Goal: Task Accomplishment & Management: Use online tool/utility

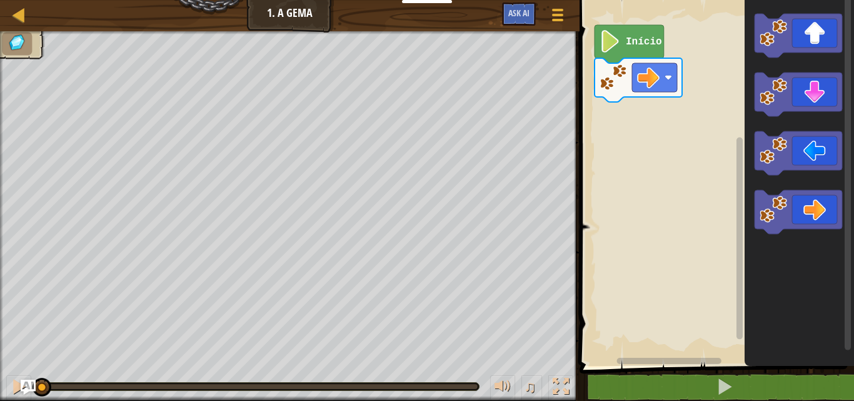
click at [635, 49] on icon "Espaço de trabalho do Blockly" at bounding box center [628, 44] width 69 height 38
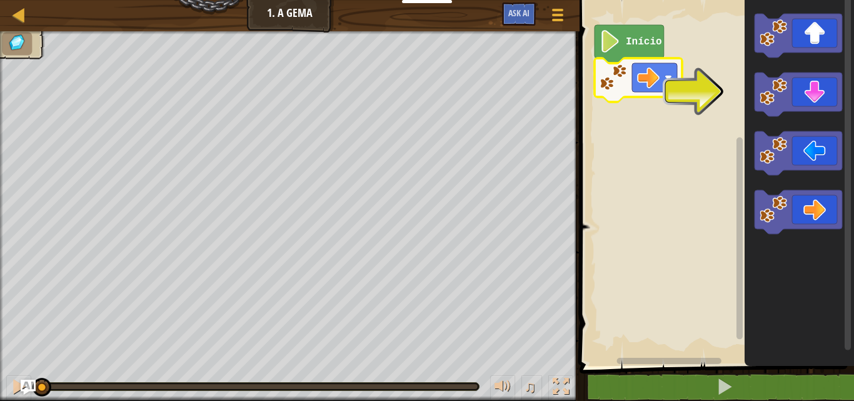
click at [606, 84] on image "Espaço de trabalho do Blockly" at bounding box center [612, 77] width 27 height 27
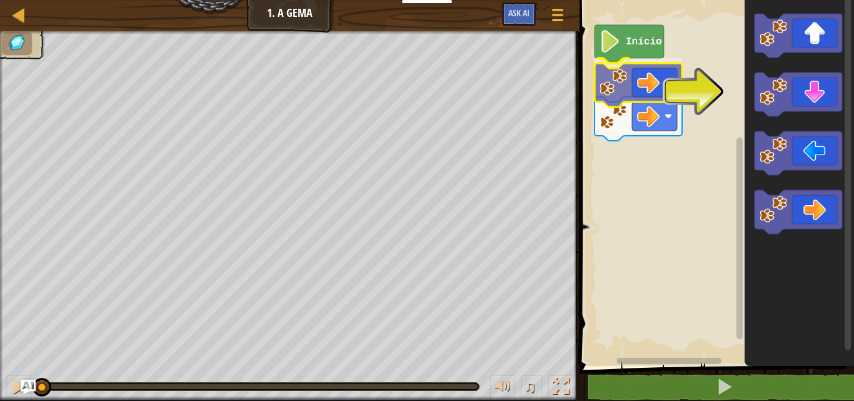
click at [613, 82] on div "Início" at bounding box center [714, 180] width 278 height 372
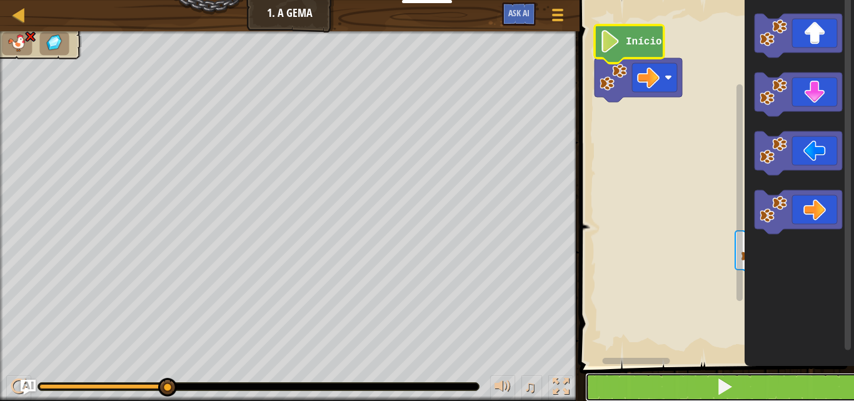
click at [665, 379] on button at bounding box center [724, 386] width 278 height 29
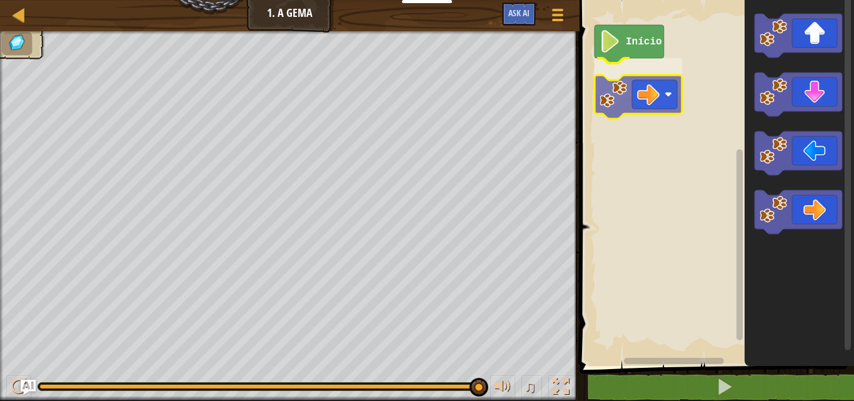
click at [629, 106] on div "Início" at bounding box center [714, 180] width 278 height 372
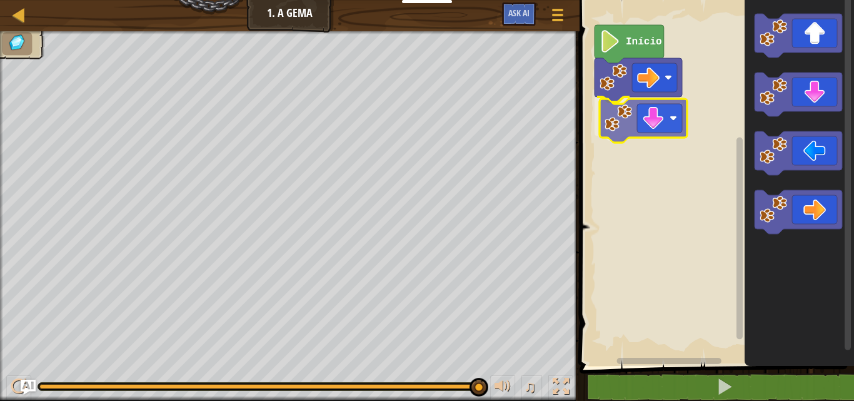
click at [621, 129] on div "Início" at bounding box center [714, 180] width 278 height 372
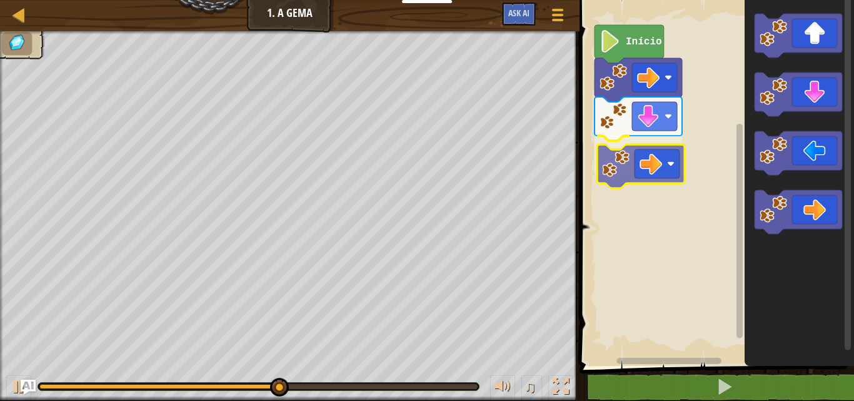
click at [617, 171] on div "Início" at bounding box center [714, 180] width 278 height 372
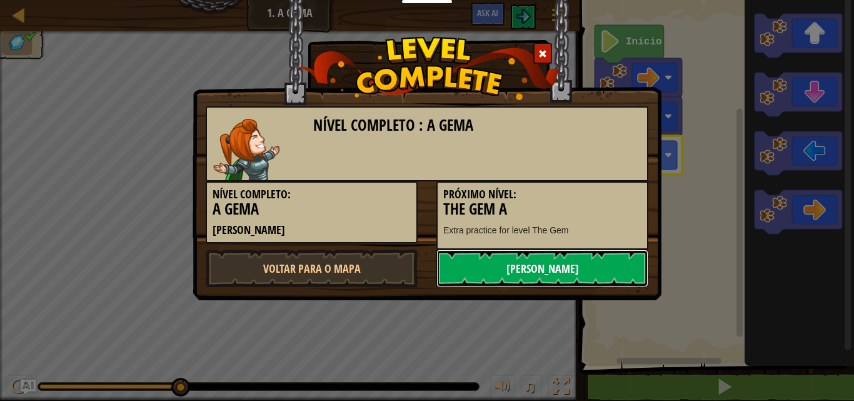
click at [544, 270] on link "[PERSON_NAME]" at bounding box center [542, 267] width 212 height 37
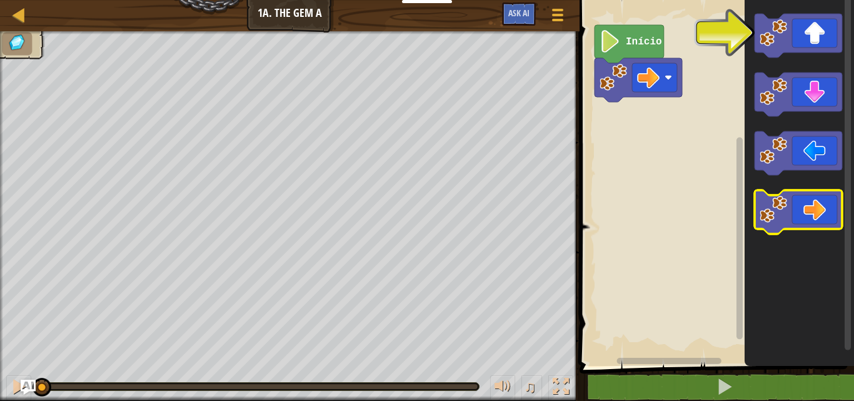
click at [828, 214] on icon "Espaço de trabalho do Blockly" at bounding box center [797, 212] width 87 height 44
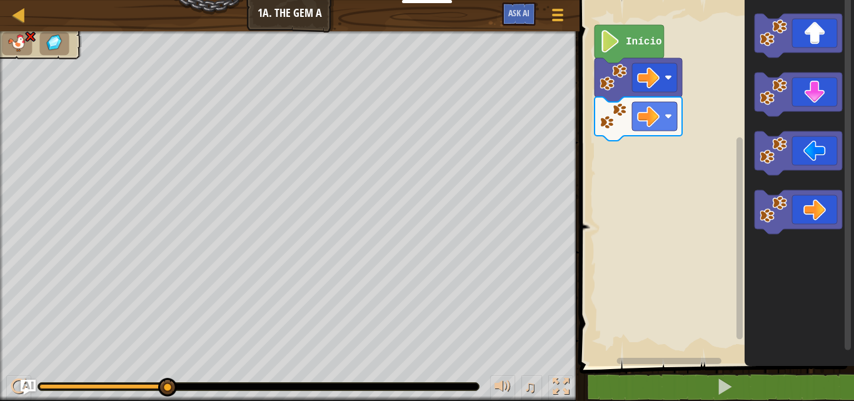
click at [618, 42] on image "Espaço de trabalho do Blockly" at bounding box center [609, 41] width 21 height 22
click at [649, 91] on rect "Espaço de trabalho do Blockly" at bounding box center [654, 77] width 45 height 29
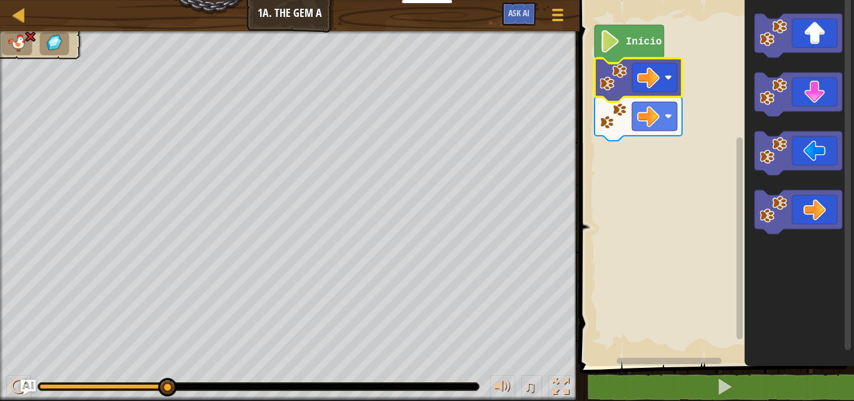
click at [624, 59] on icon "Espaço de trabalho do Blockly" at bounding box center [637, 80] width 87 height 44
click at [614, 45] on image "Espaço de trabalho do Blockly" at bounding box center [609, 41] width 21 height 22
click at [607, 39] on image "Espaço de trabalho do Blockly" at bounding box center [609, 41] width 21 height 22
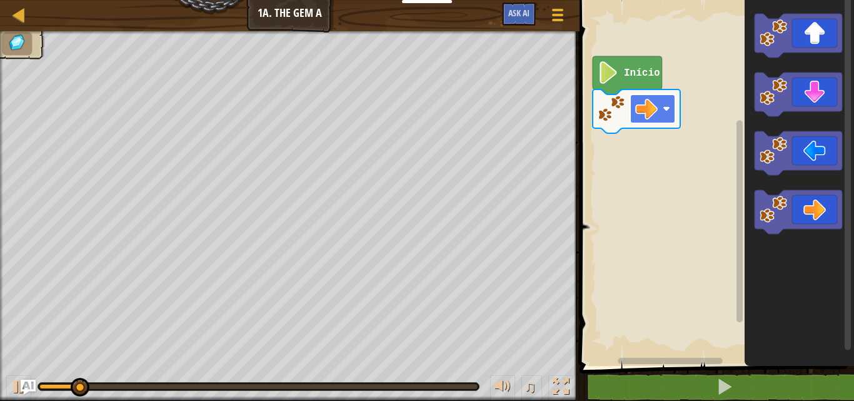
click at [630, 112] on rect "Espaço de trabalho do Blockly" at bounding box center [652, 108] width 45 height 29
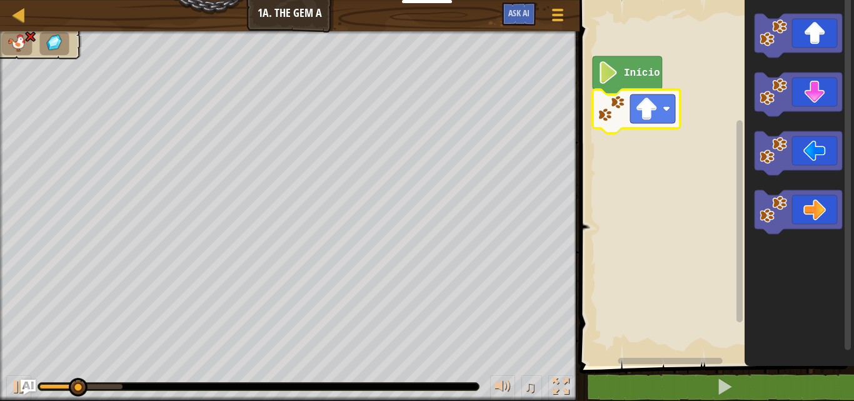
click at [706, 198] on rect "Espaço de trabalho do Blockly" at bounding box center [714, 180] width 278 height 372
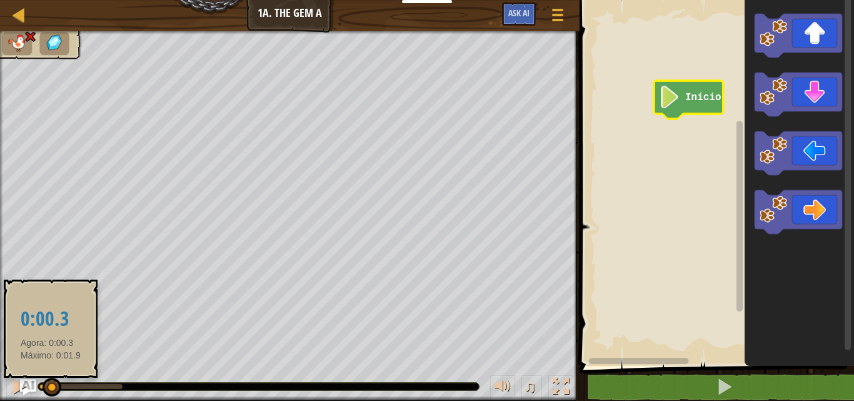
drag, startPoint x: 121, startPoint y: 387, endPoint x: 27, endPoint y: 386, distance: 93.1
click at [27, 386] on div "Cursos Júnior 1a. The Gem A Menu do Jogo Ask AI 1 ההההההההההההההההההההההההההההה…" at bounding box center [427, 200] width 854 height 401
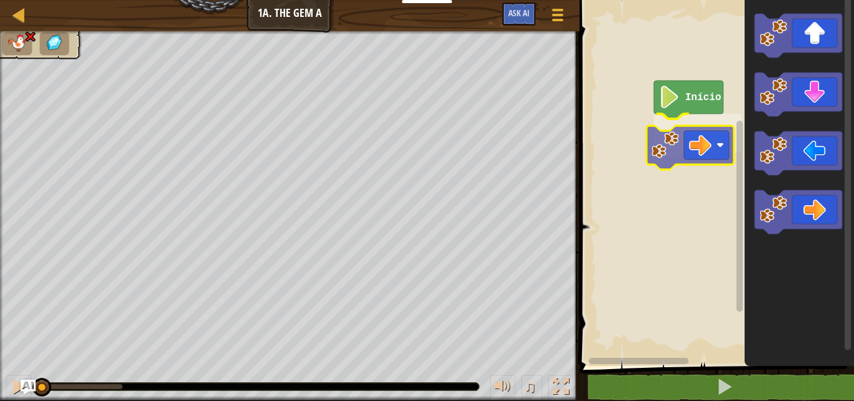
click at [705, 149] on div "Início" at bounding box center [714, 180] width 278 height 372
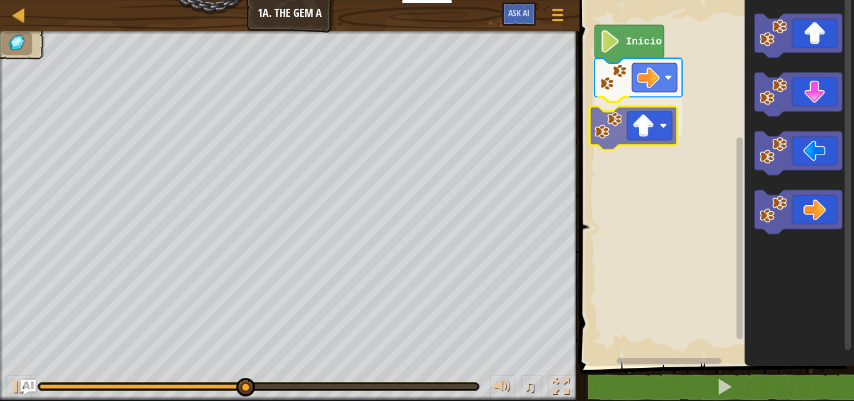
click at [641, 136] on div "Início" at bounding box center [714, 180] width 278 height 372
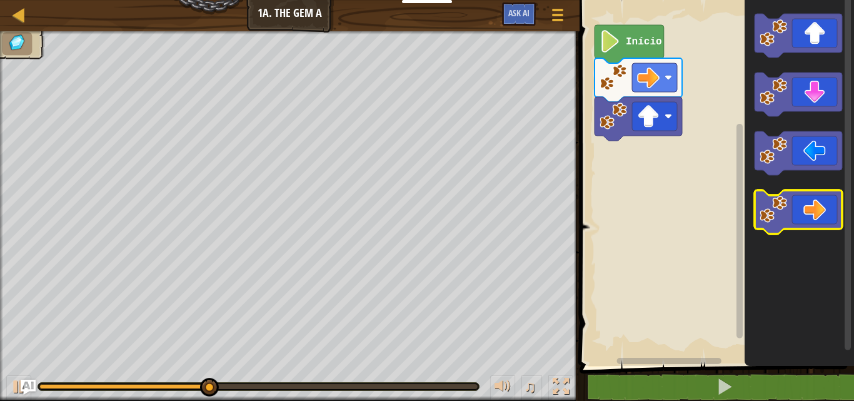
click at [802, 223] on icon "Espaço de trabalho do Blockly" at bounding box center [797, 212] width 87 height 44
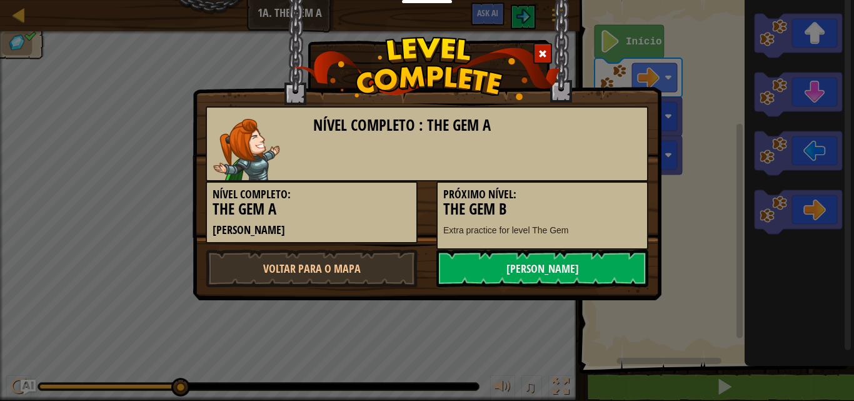
click at [635, 101] on div "Nível Completo : The Gem A Nível Completo: The Gem A Júnior Próximo Nível: The …" at bounding box center [426, 193] width 467 height 187
click at [569, 267] on link "[PERSON_NAME]" at bounding box center [542, 267] width 212 height 37
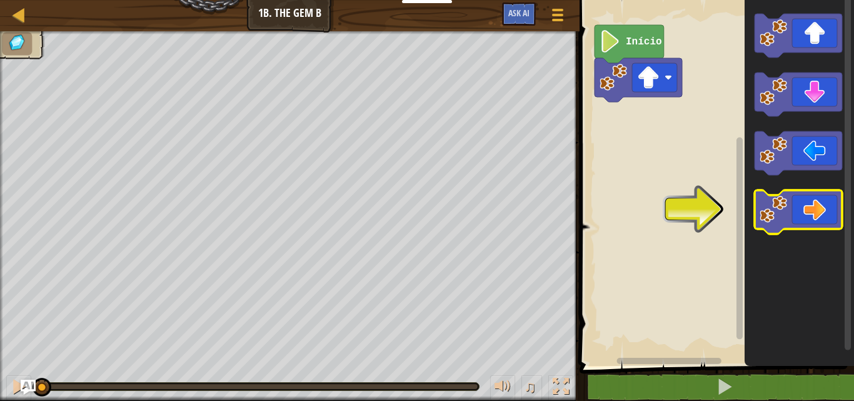
click at [779, 195] on icon "Espaço de trabalho do Blockly" at bounding box center [798, 180] width 109 height 372
click at [694, 150] on div "Início" at bounding box center [714, 180] width 278 height 372
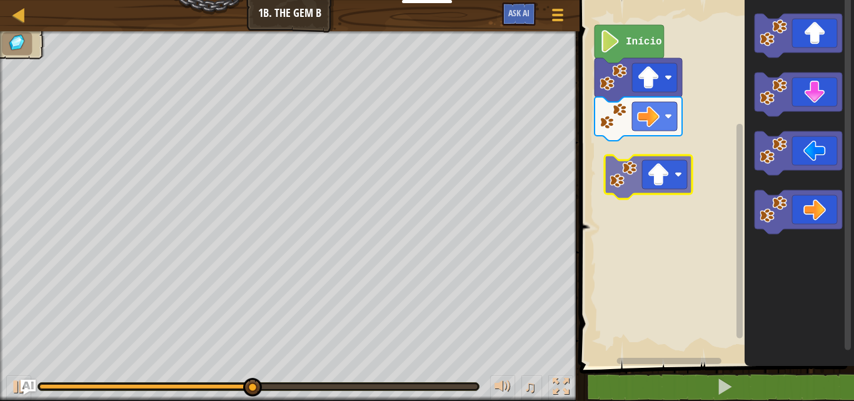
click at [651, 187] on div "Início" at bounding box center [714, 180] width 278 height 372
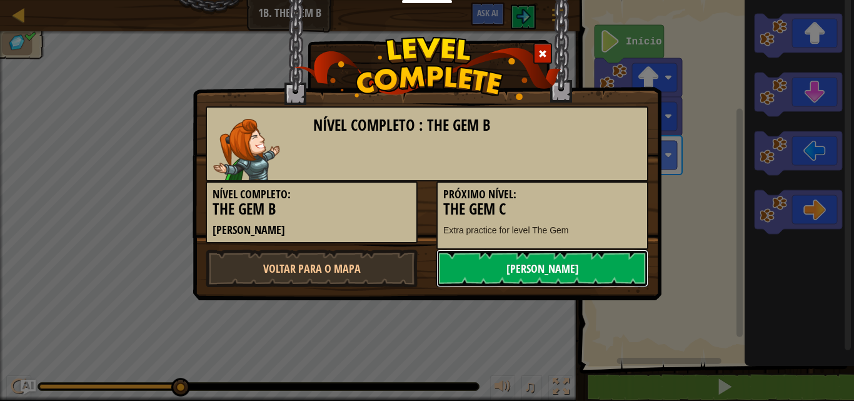
click at [561, 262] on link "[PERSON_NAME]" at bounding box center [542, 267] width 212 height 37
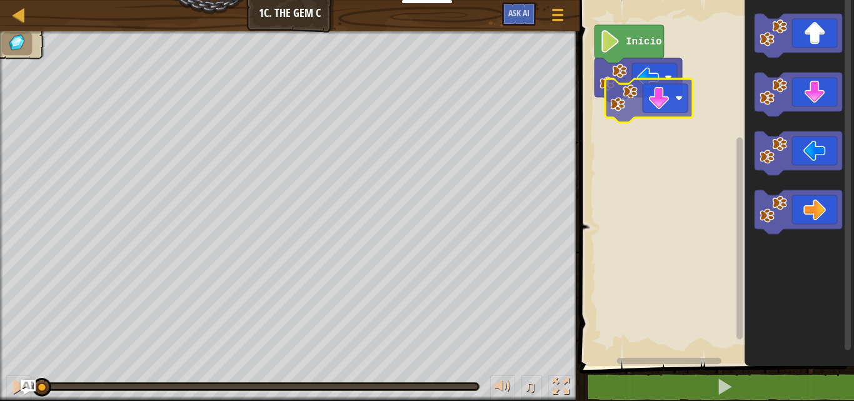
click at [620, 87] on div "Início" at bounding box center [714, 180] width 278 height 372
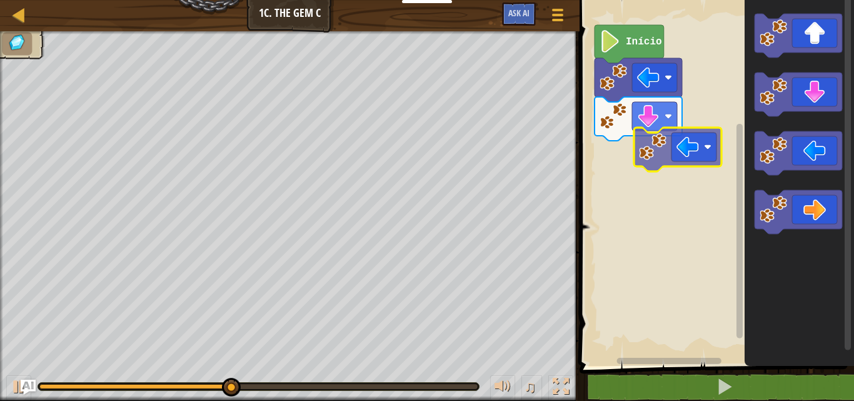
click at [662, 147] on div "Início" at bounding box center [714, 180] width 278 height 372
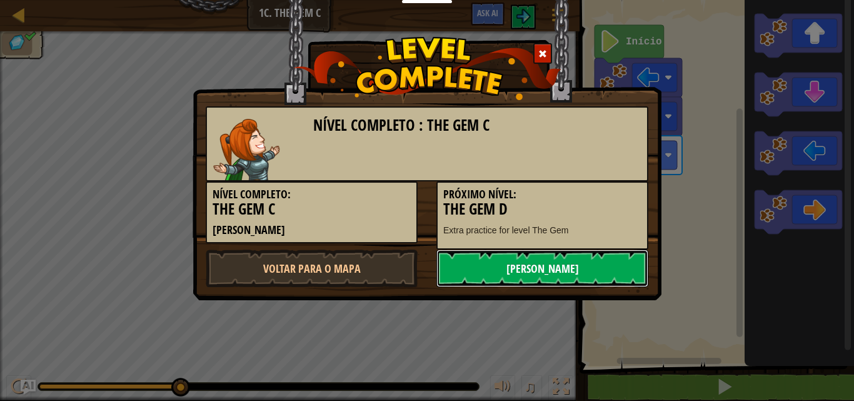
click at [520, 271] on link "[PERSON_NAME]" at bounding box center [542, 267] width 212 height 37
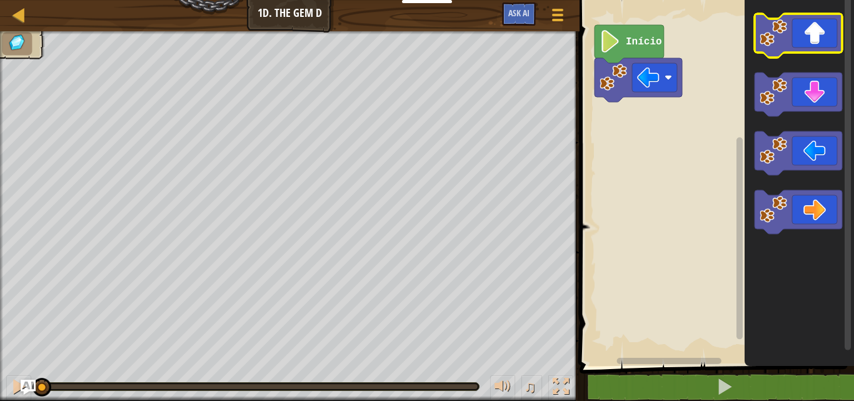
click at [824, 26] on icon "Espaço de trabalho do Blockly" at bounding box center [797, 36] width 87 height 44
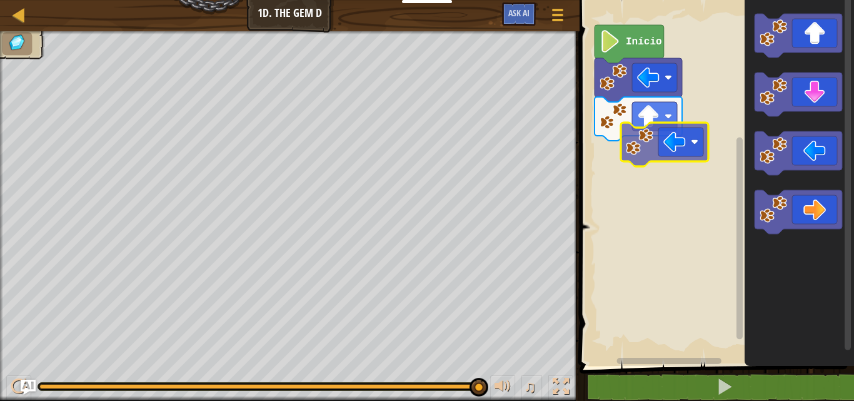
click at [658, 160] on div "Início" at bounding box center [714, 180] width 278 height 372
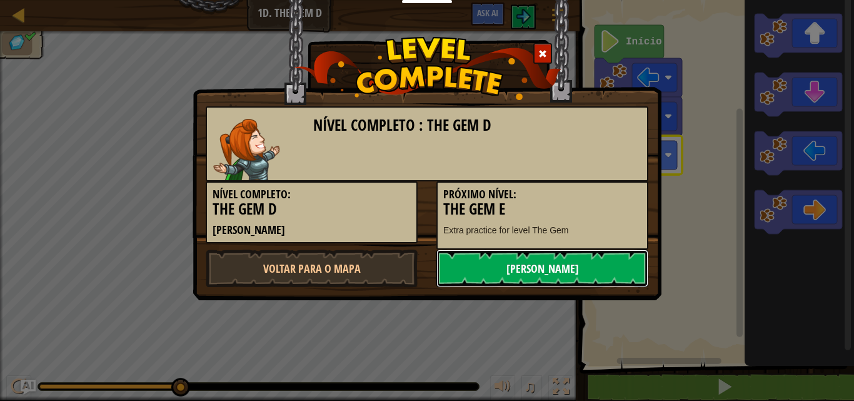
click at [555, 271] on link "[PERSON_NAME]" at bounding box center [542, 267] width 212 height 37
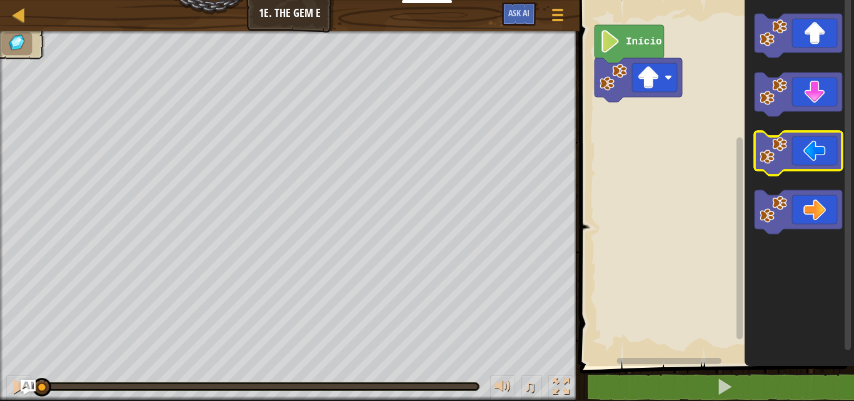
click at [797, 146] on icon "Espaço de trabalho do Blockly" at bounding box center [797, 153] width 87 height 44
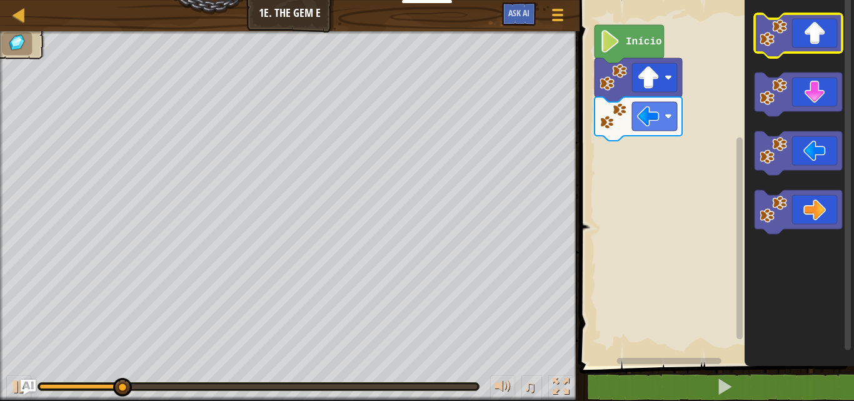
click at [824, 44] on icon "Espaço de trabalho do Blockly" at bounding box center [797, 36] width 87 height 44
